Goal: Information Seeking & Learning: Learn about a topic

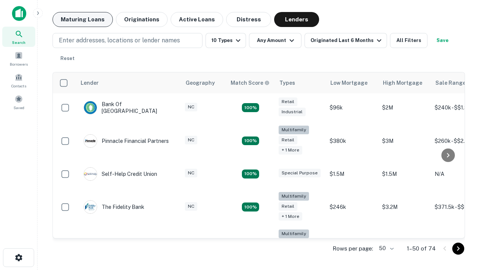
click at [83, 20] on button "Maturing Loans" at bounding box center [83, 19] width 60 height 15
